Goal: Task Accomplishment & Management: Manage account settings

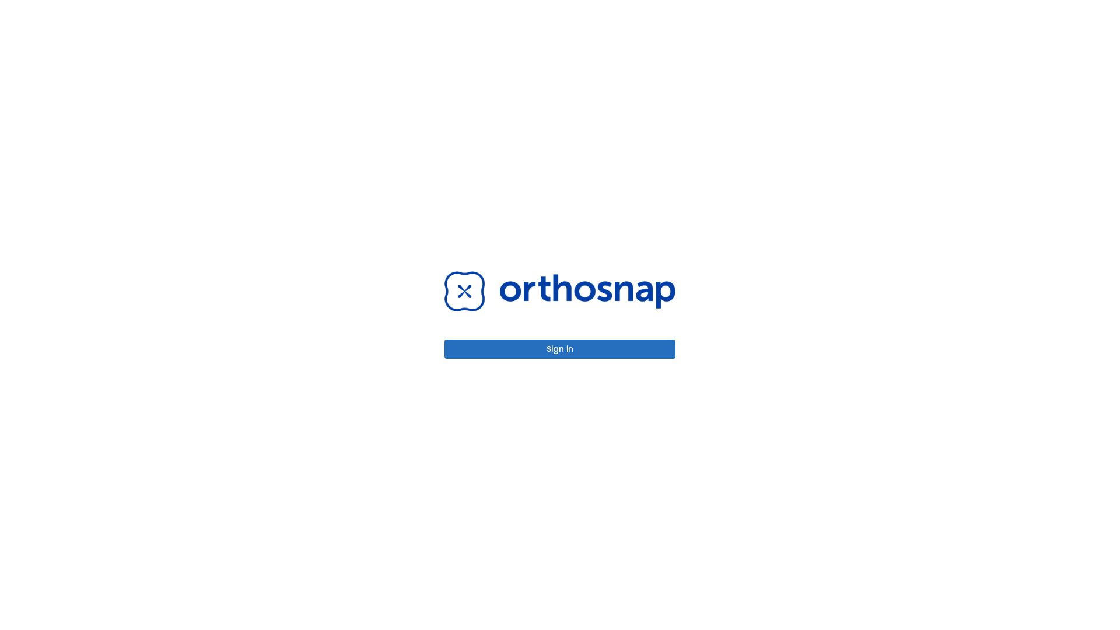
click at [560, 349] on button "Sign in" at bounding box center [560, 349] width 231 height 19
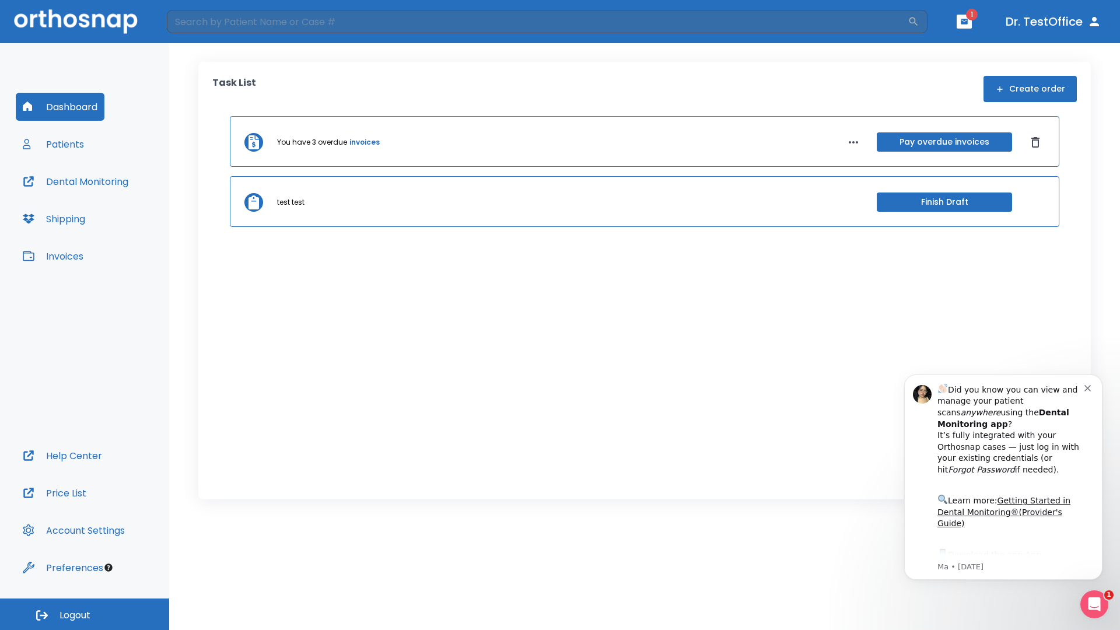
click at [85, 614] on span "Logout" at bounding box center [75, 615] width 31 height 13
